Goal: Find specific page/section: Find specific page/section

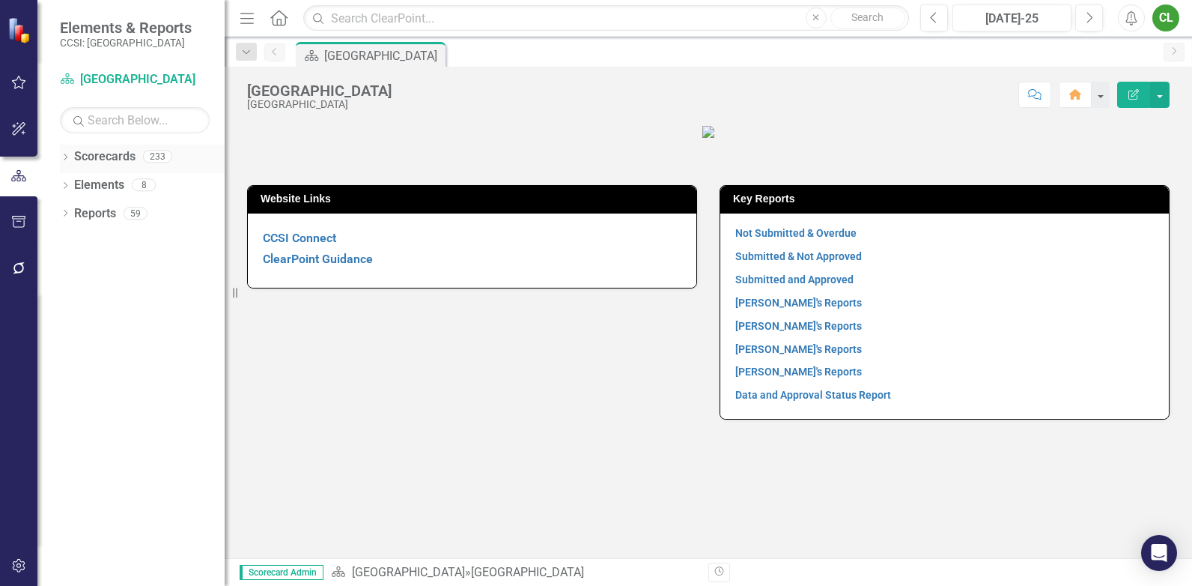
click at [67, 155] on icon "Dropdown" at bounding box center [65, 158] width 10 height 8
click at [88, 183] on link "[GEOGRAPHIC_DATA]" at bounding box center [153, 185] width 142 height 17
click at [79, 183] on icon "Dropdown" at bounding box center [72, 184] width 11 height 9
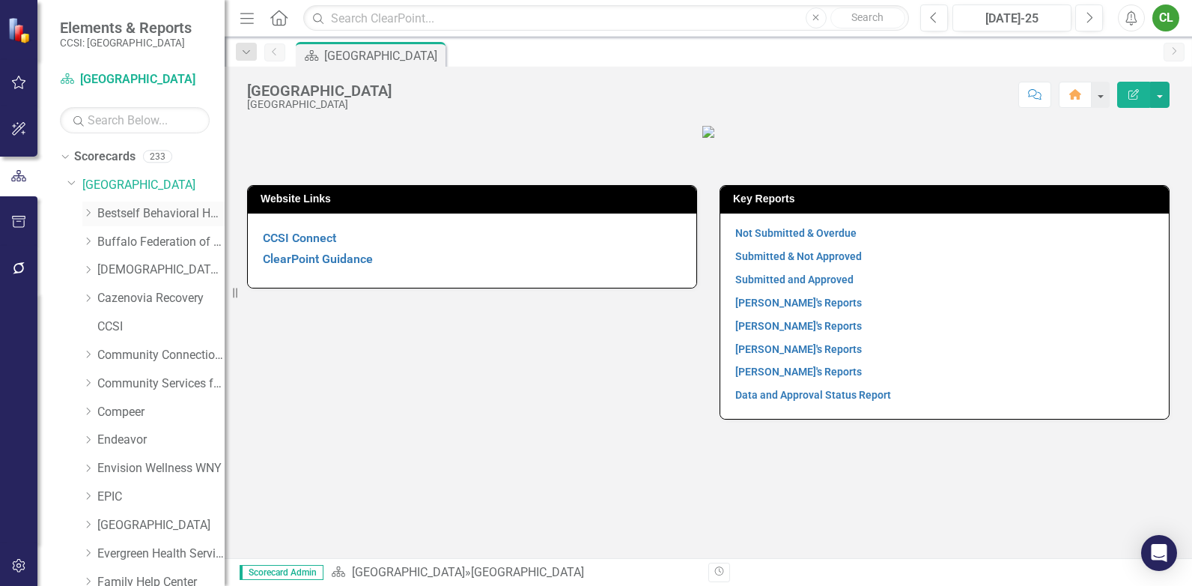
click at [109, 213] on link "Bestself Behavioral Health, Inc." at bounding box center [160, 213] width 127 height 17
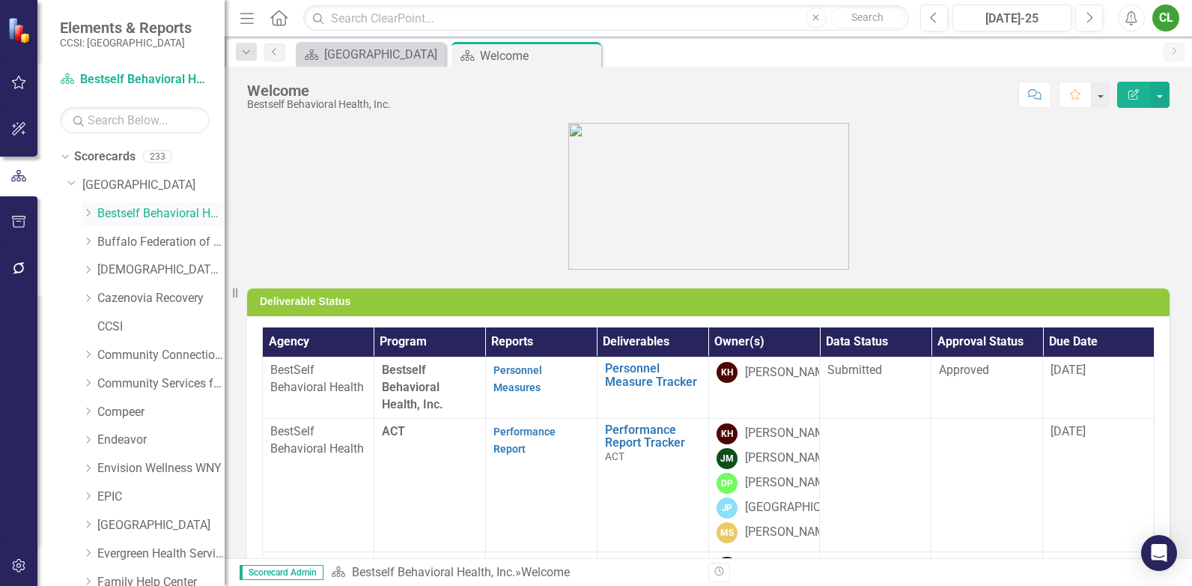
click at [87, 213] on icon "Dropdown" at bounding box center [87, 212] width 11 height 9
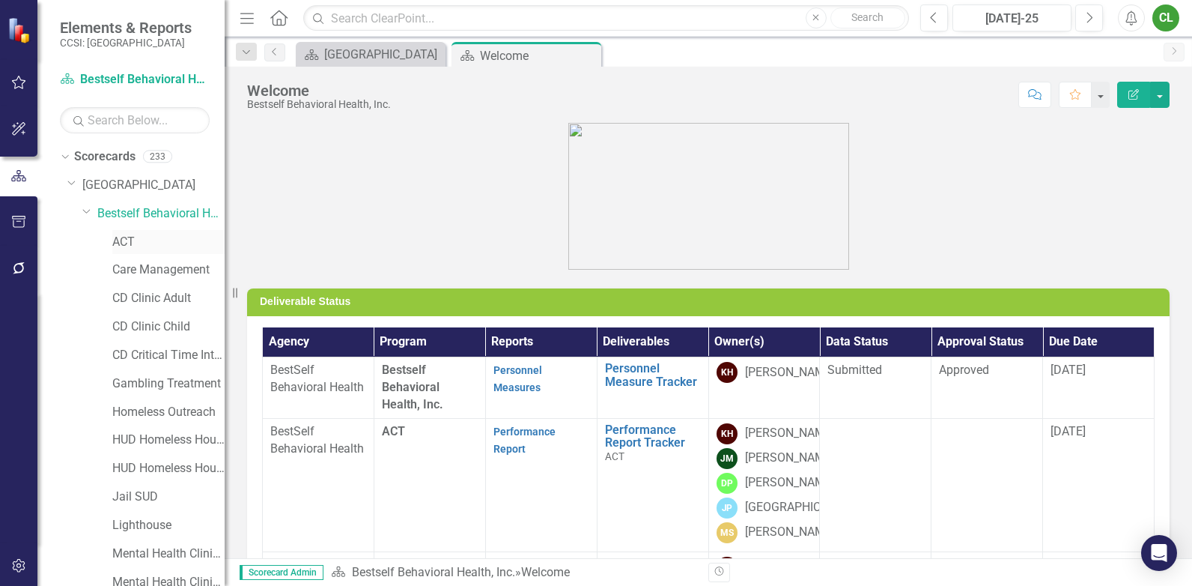
click at [120, 240] on link "ACT" at bounding box center [168, 242] width 112 height 17
